Goal: Information Seeking & Learning: Check status

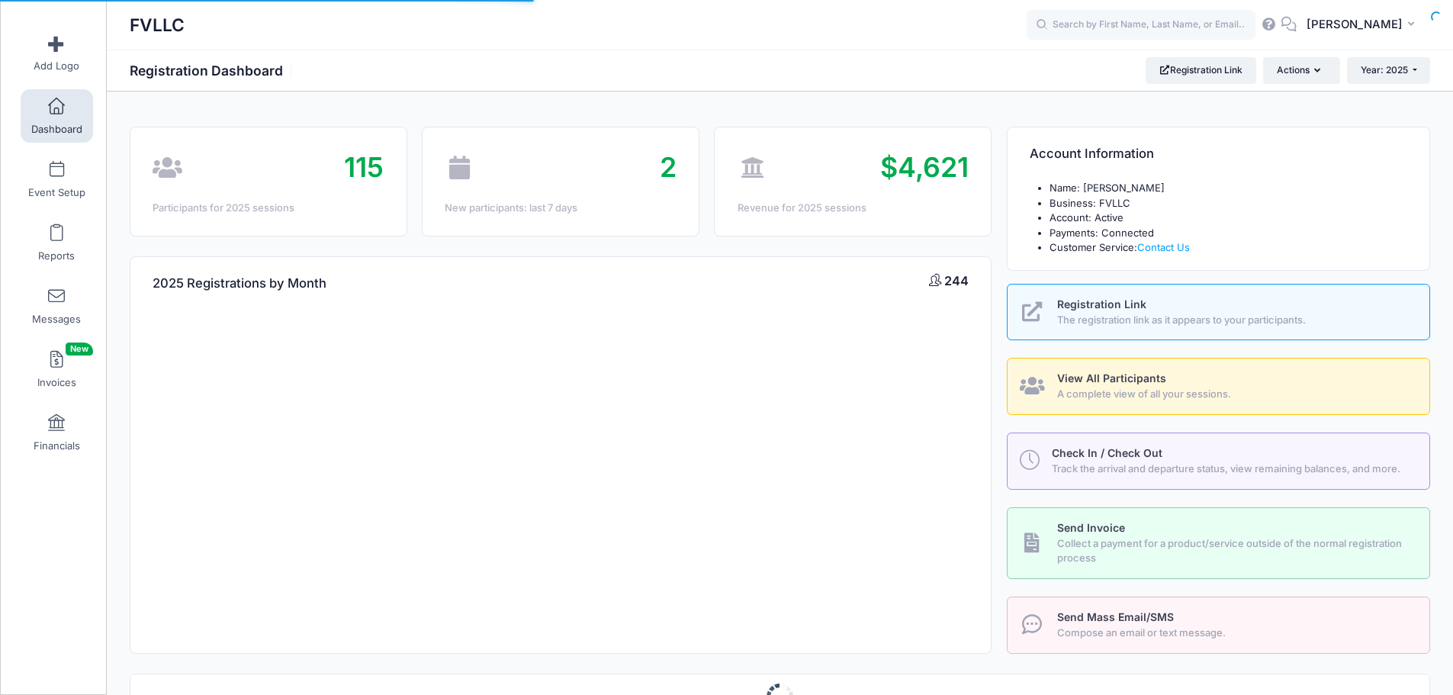
select select
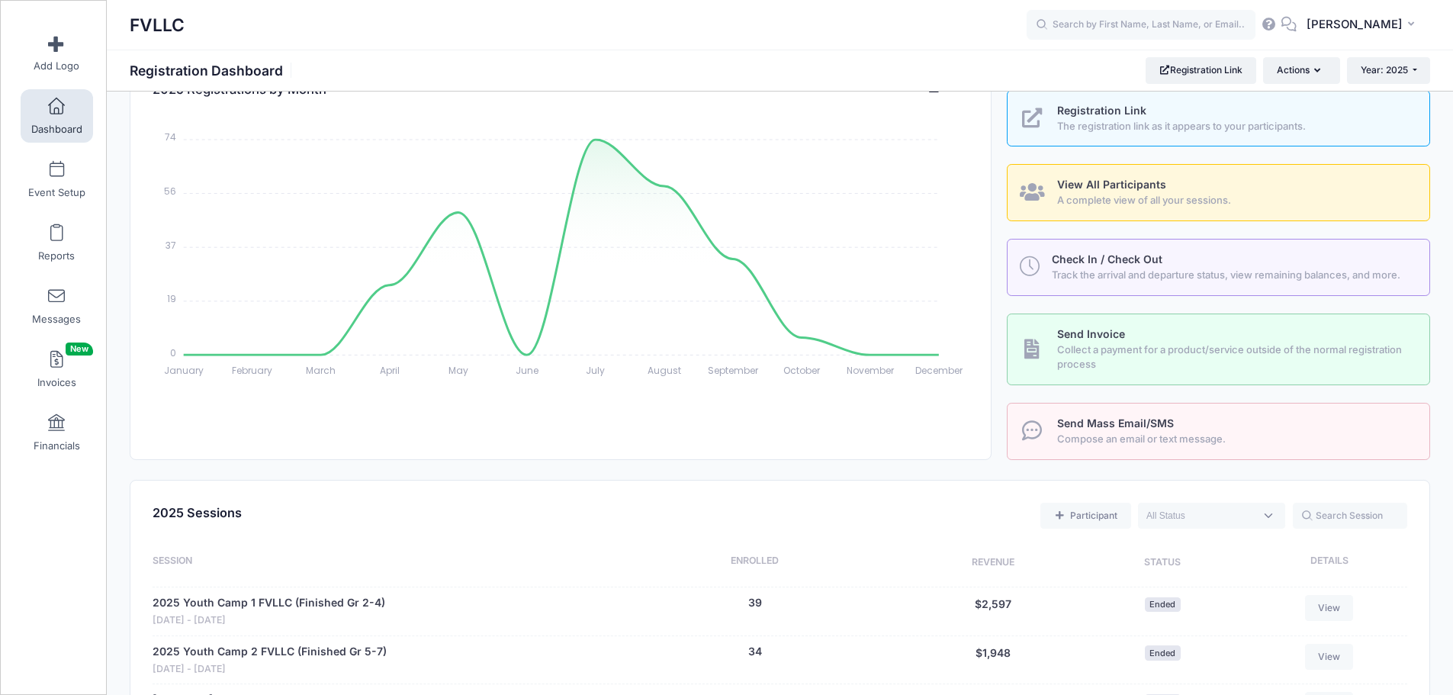
scroll to position [458, 0]
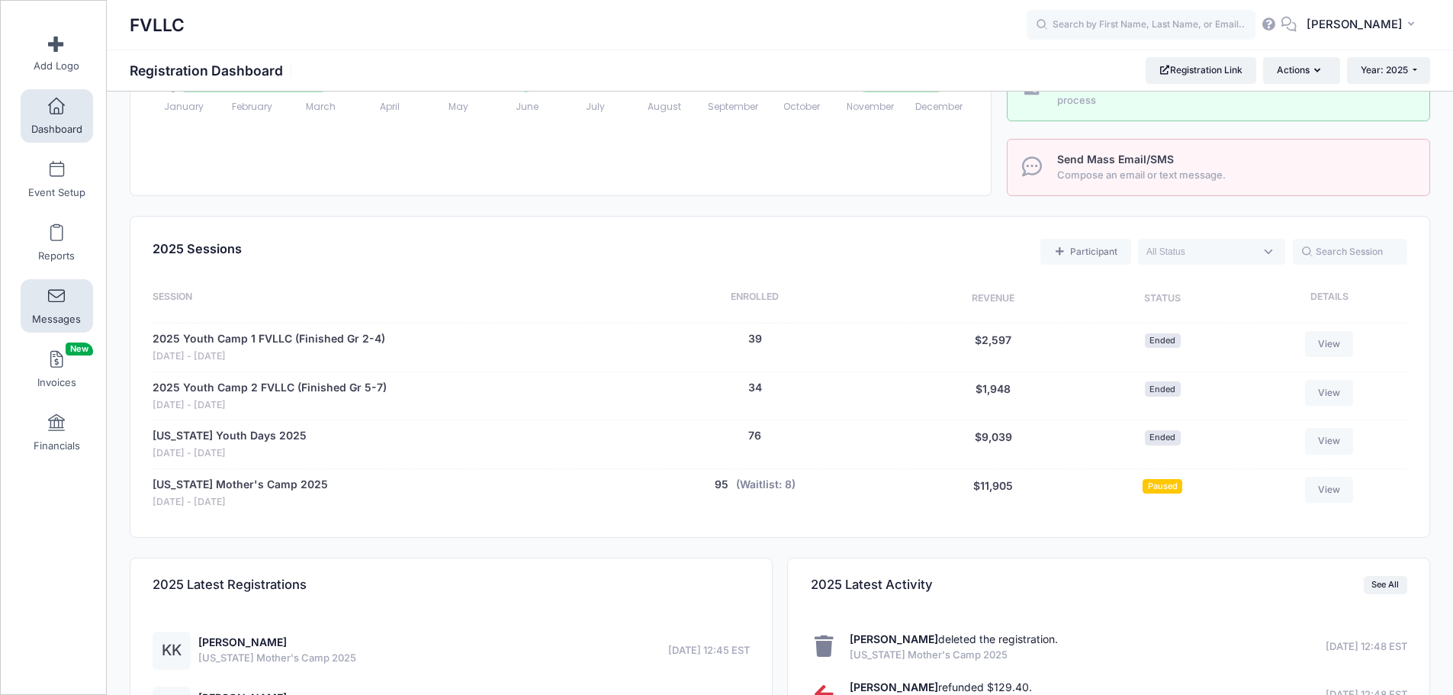
click at [46, 307] on link "Messages" at bounding box center [57, 305] width 72 height 53
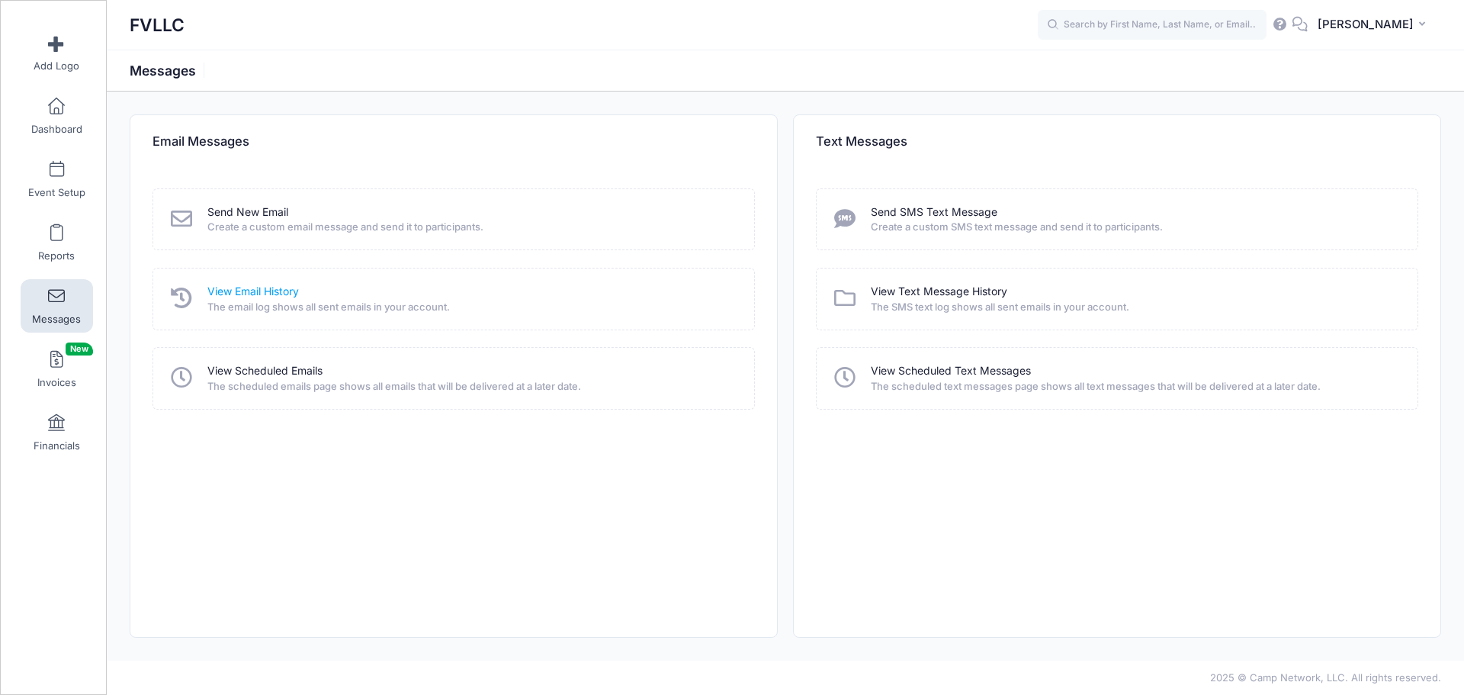
click at [259, 291] on link "View Email History" at bounding box center [253, 292] width 92 height 16
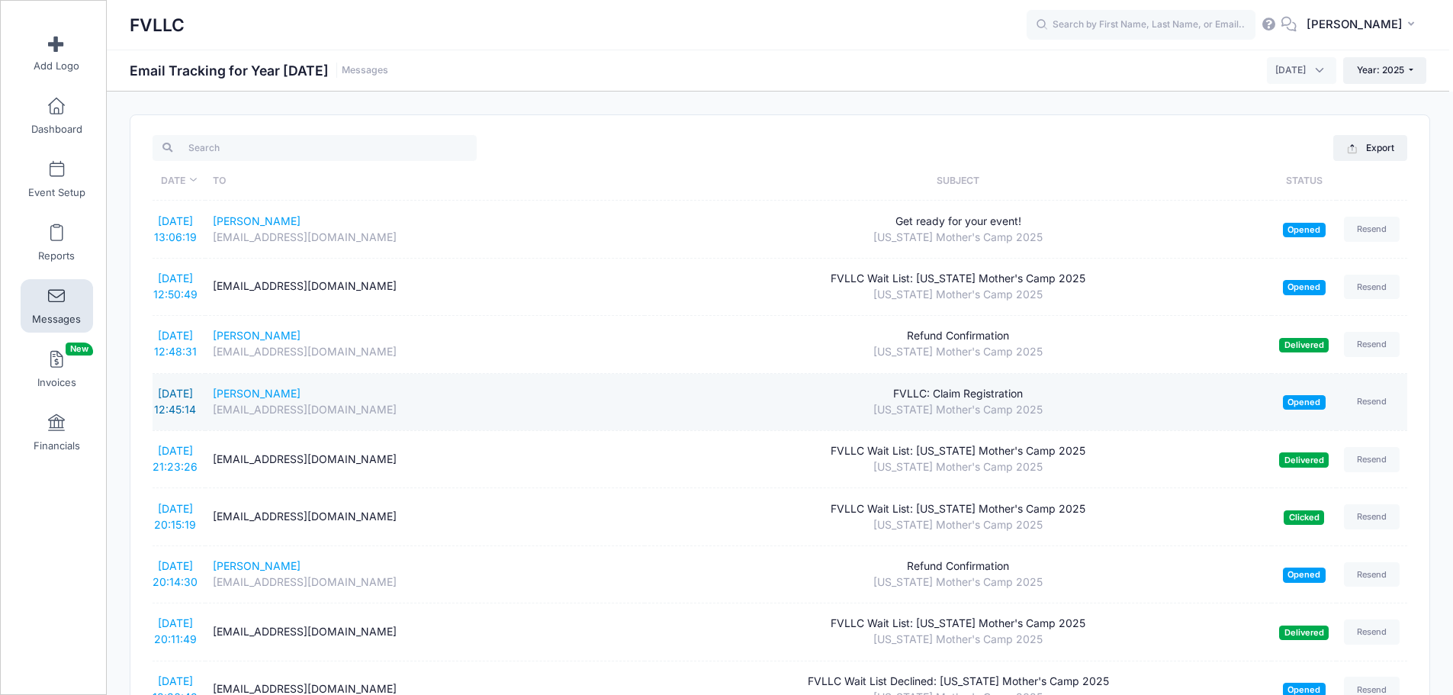
click at [180, 396] on link "[DATE] 12:45:14" at bounding box center [175, 401] width 42 height 29
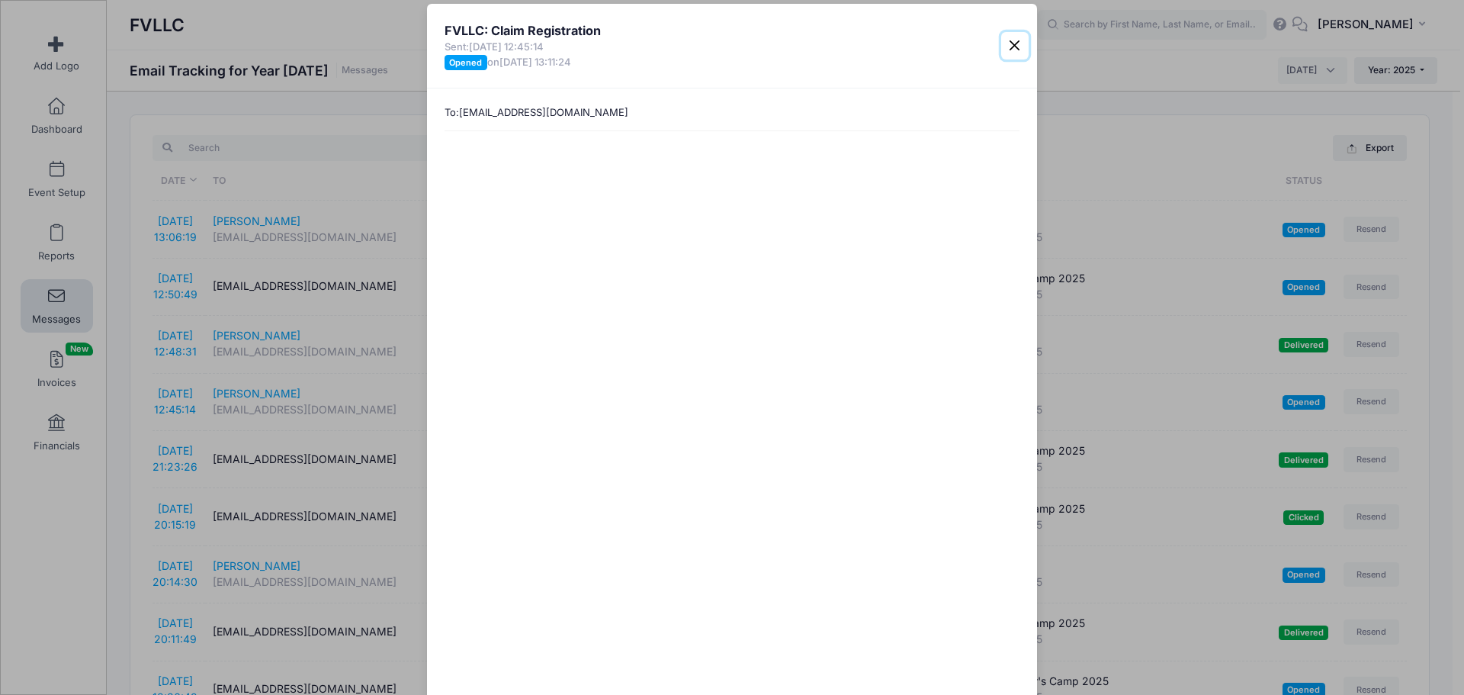
click at [1017, 56] on button "Close" at bounding box center [1014, 45] width 27 height 27
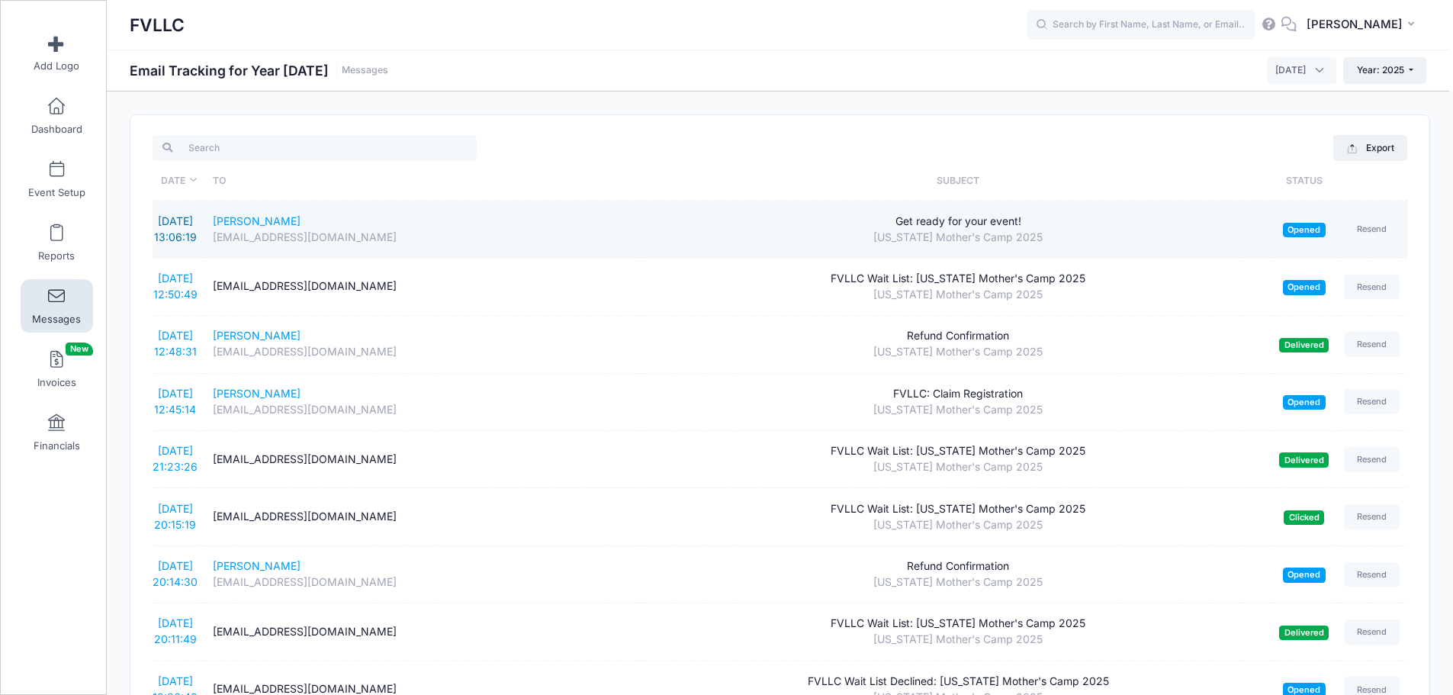
click at [171, 223] on link "[DATE] 13:06:19" at bounding box center [175, 228] width 43 height 29
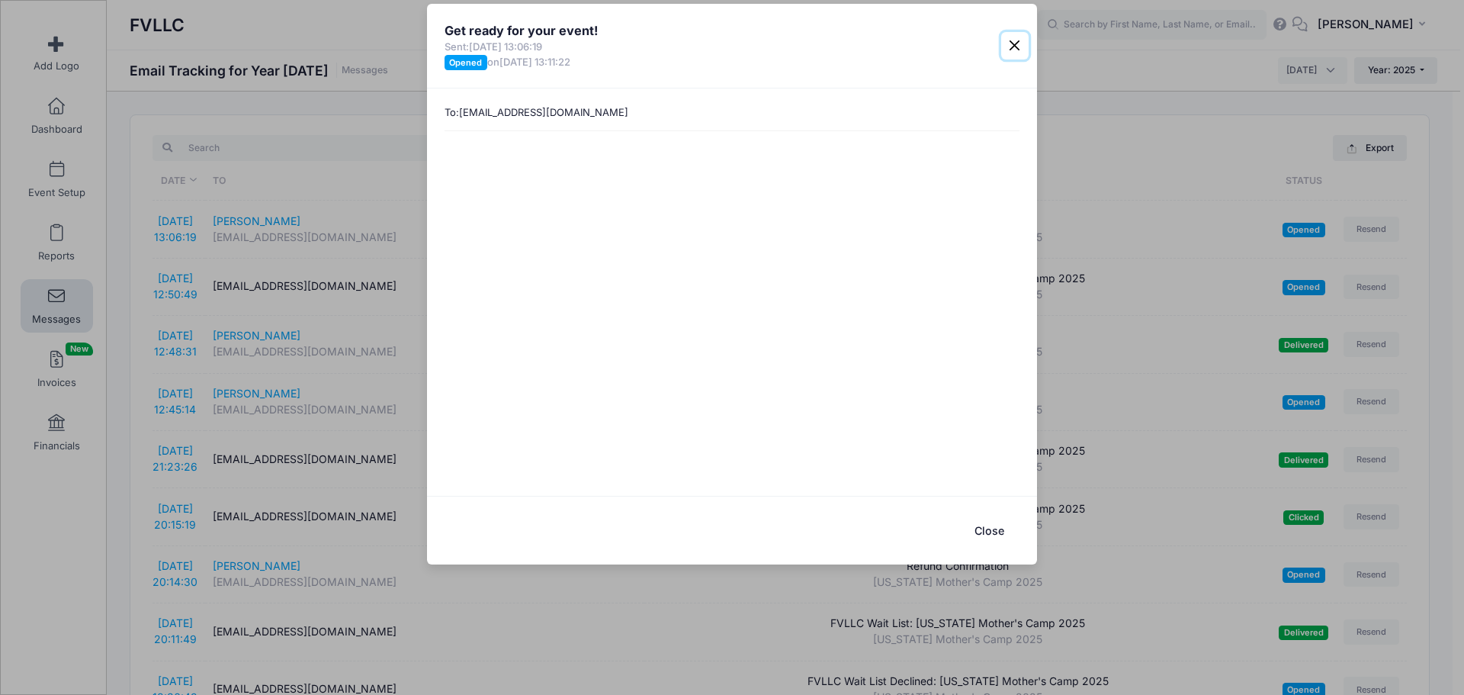
click at [1011, 37] on button "Close" at bounding box center [1014, 45] width 27 height 27
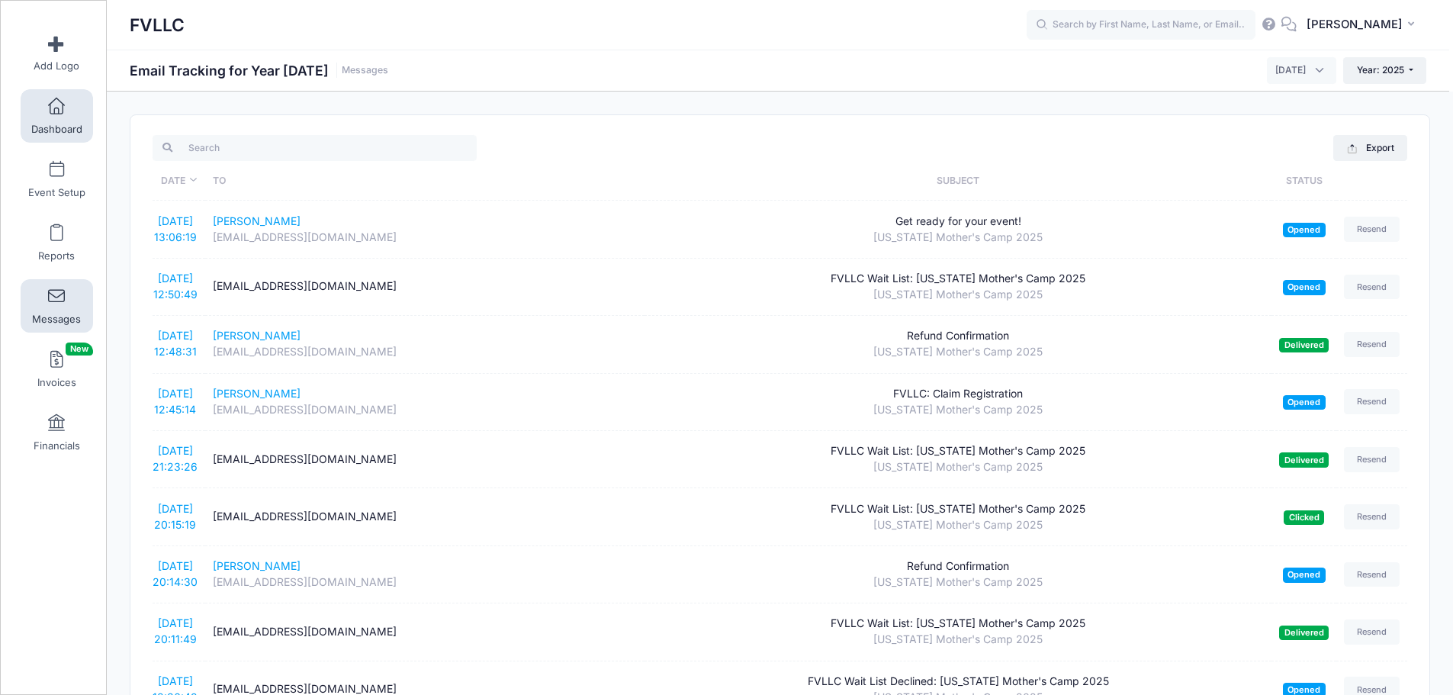
click at [62, 129] on span "Dashboard" at bounding box center [56, 129] width 51 height 13
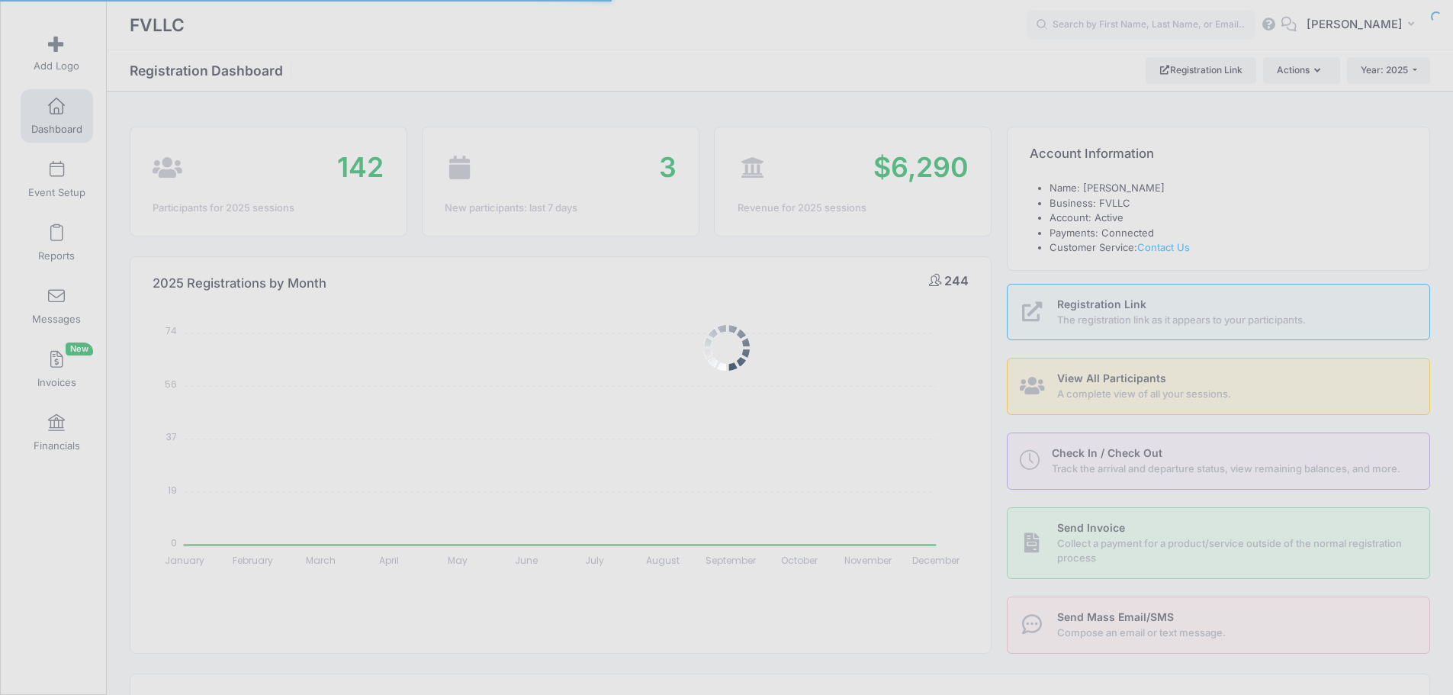
select select
